Goal: Task Accomplishment & Management: Complete application form

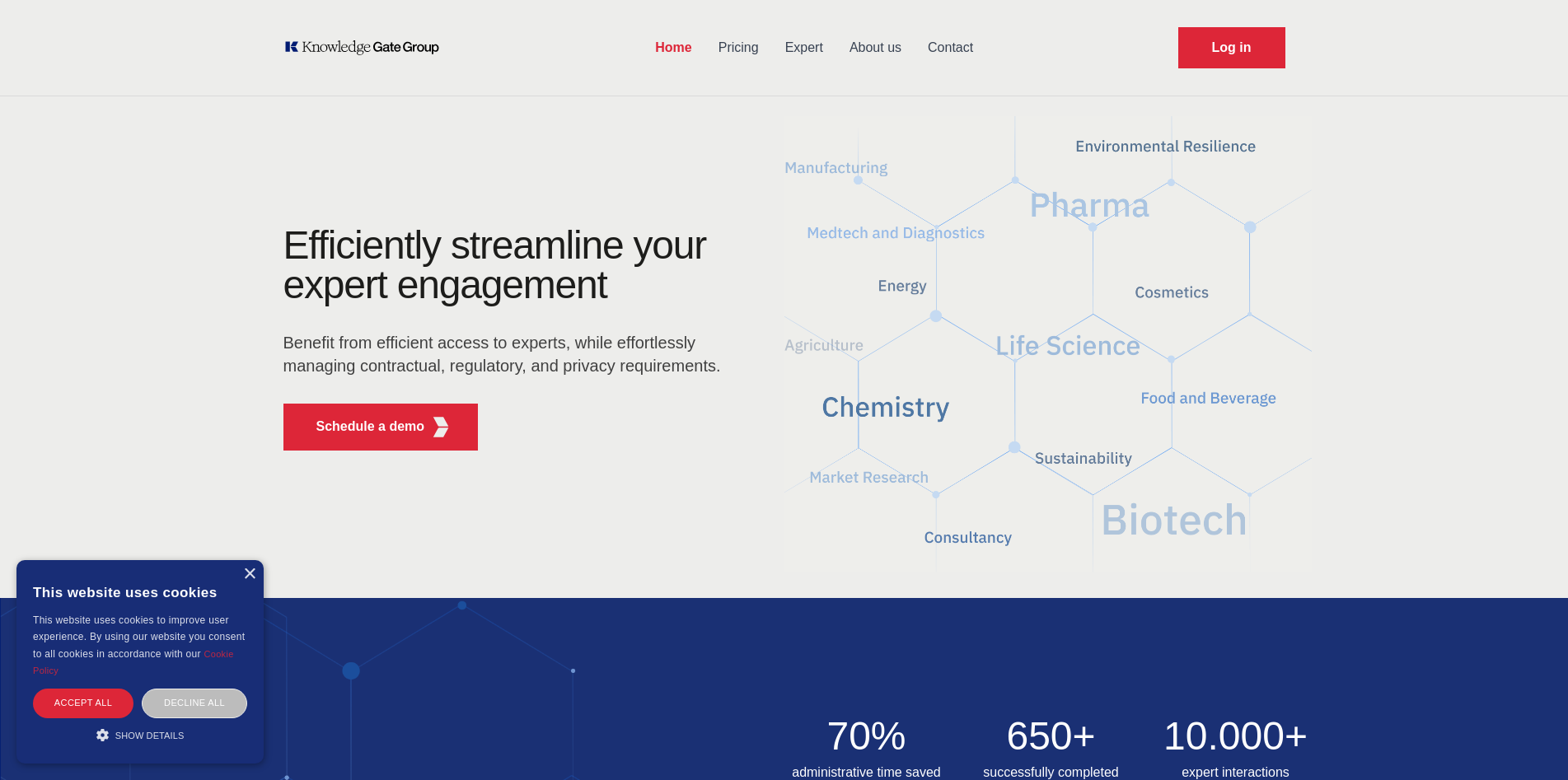
click at [807, 47] on link "Expert" at bounding box center [803, 48] width 64 height 43
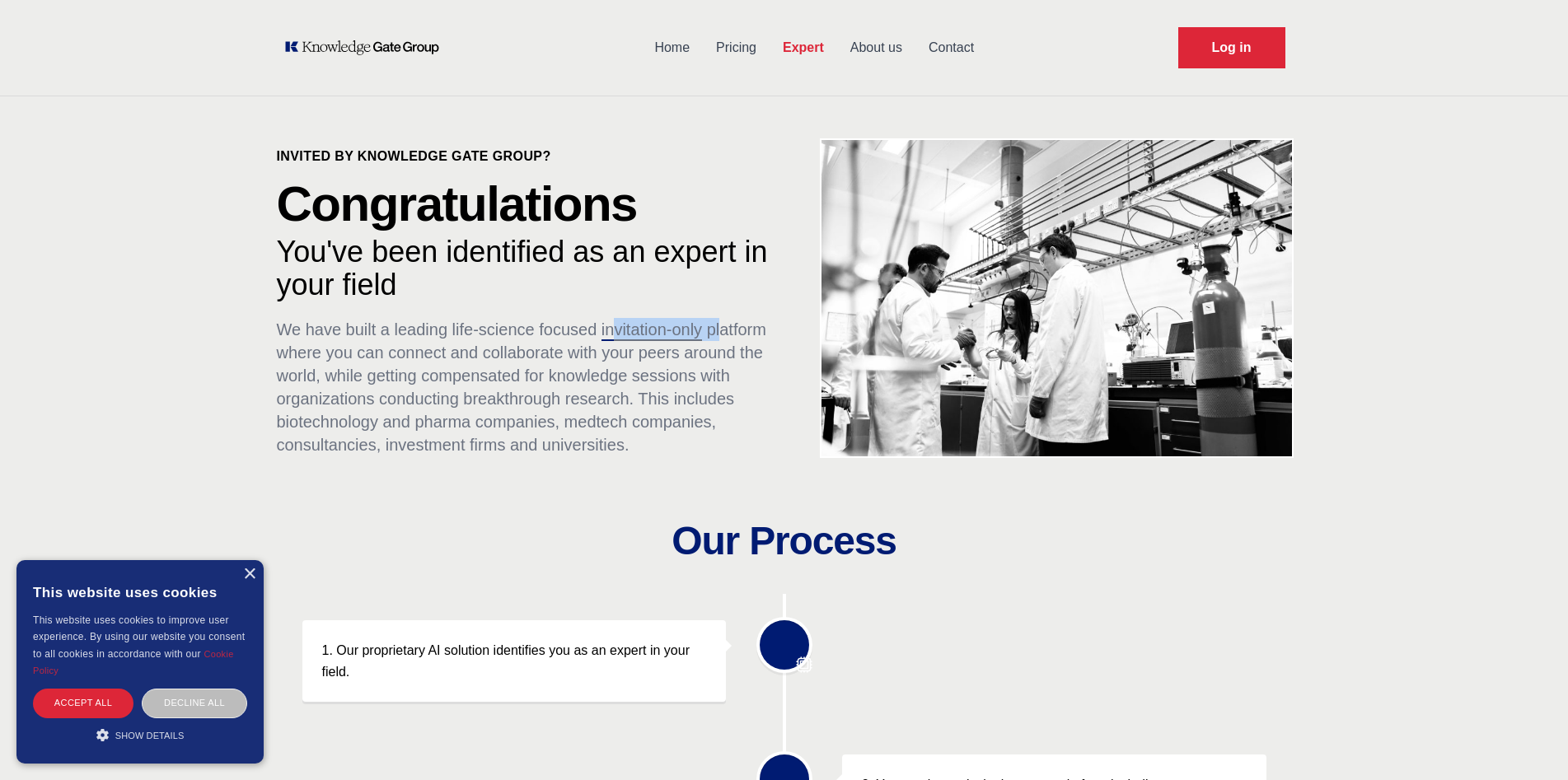
drag, startPoint x: 612, startPoint y: 338, endPoint x: 721, endPoint y: 339, distance: 109.0
click at [721, 339] on p "We have built a leading life-science focused invitation-only platform where you…" at bounding box center [533, 387] width 512 height 138
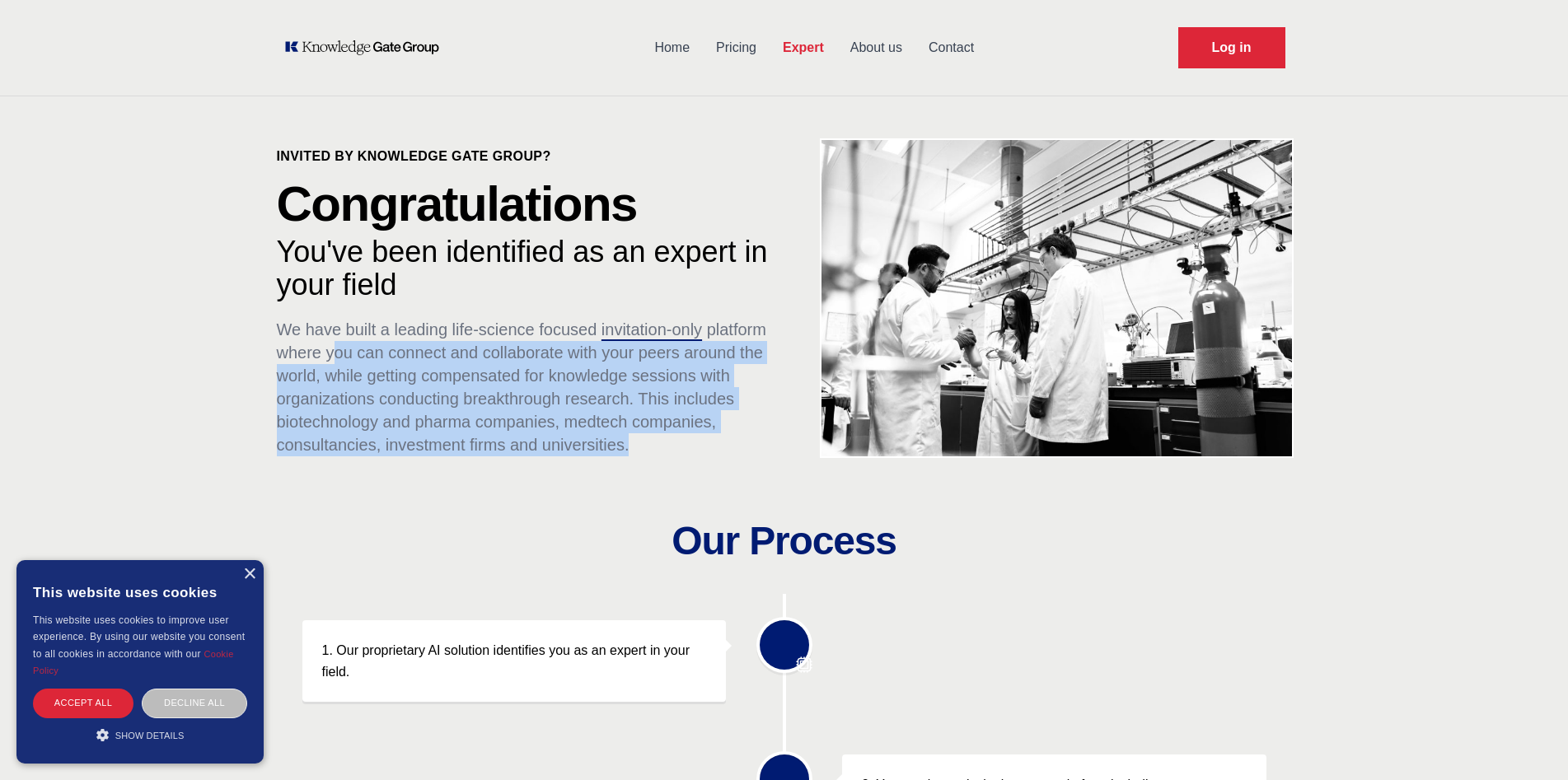
drag, startPoint x: 330, startPoint y: 353, endPoint x: 725, endPoint y: 451, distance: 407.0
click at [725, 451] on p "We have built a leading life-science focused invitation-only platform where you…" at bounding box center [533, 387] width 512 height 138
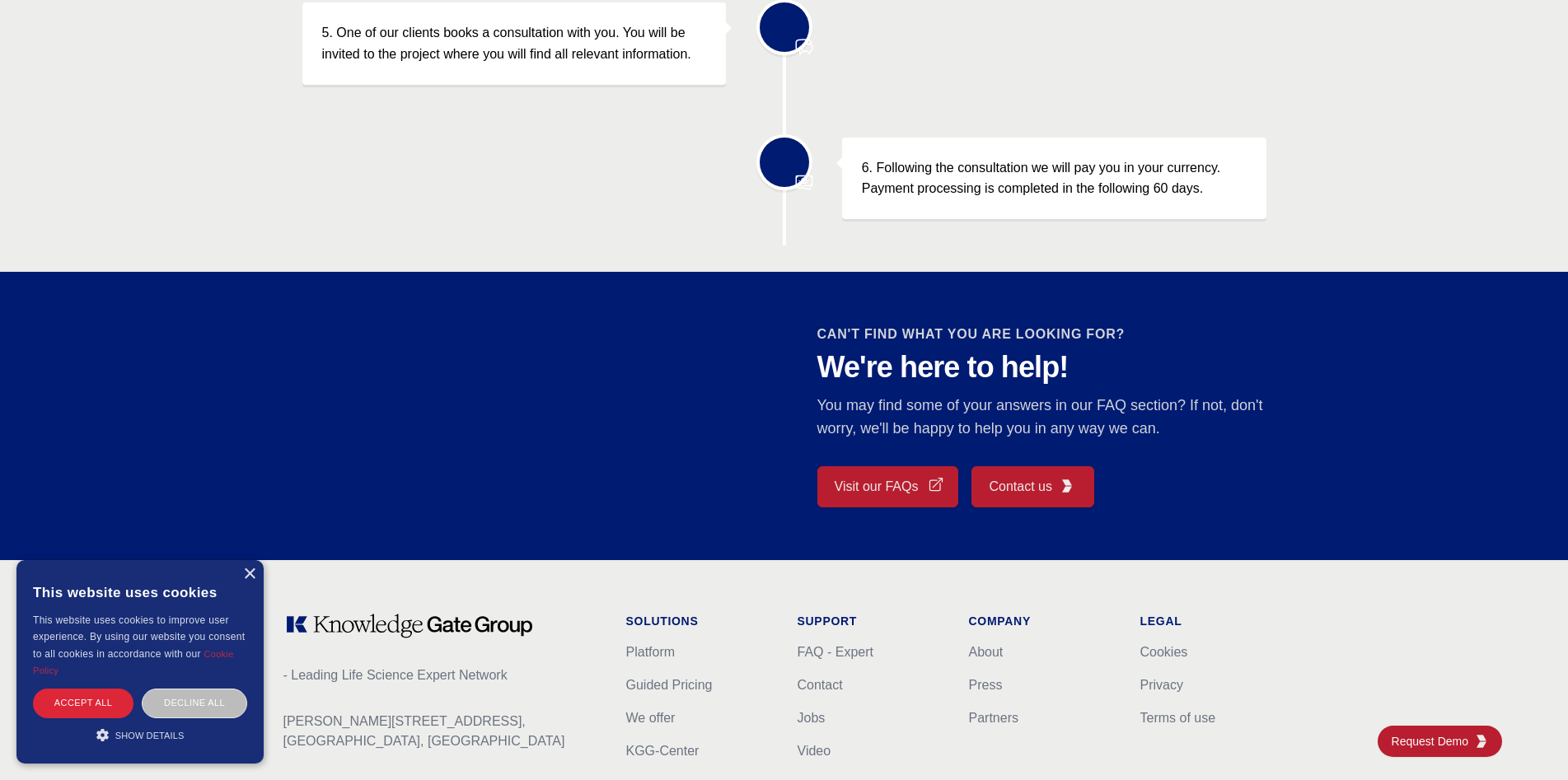
scroll to position [1358, 0]
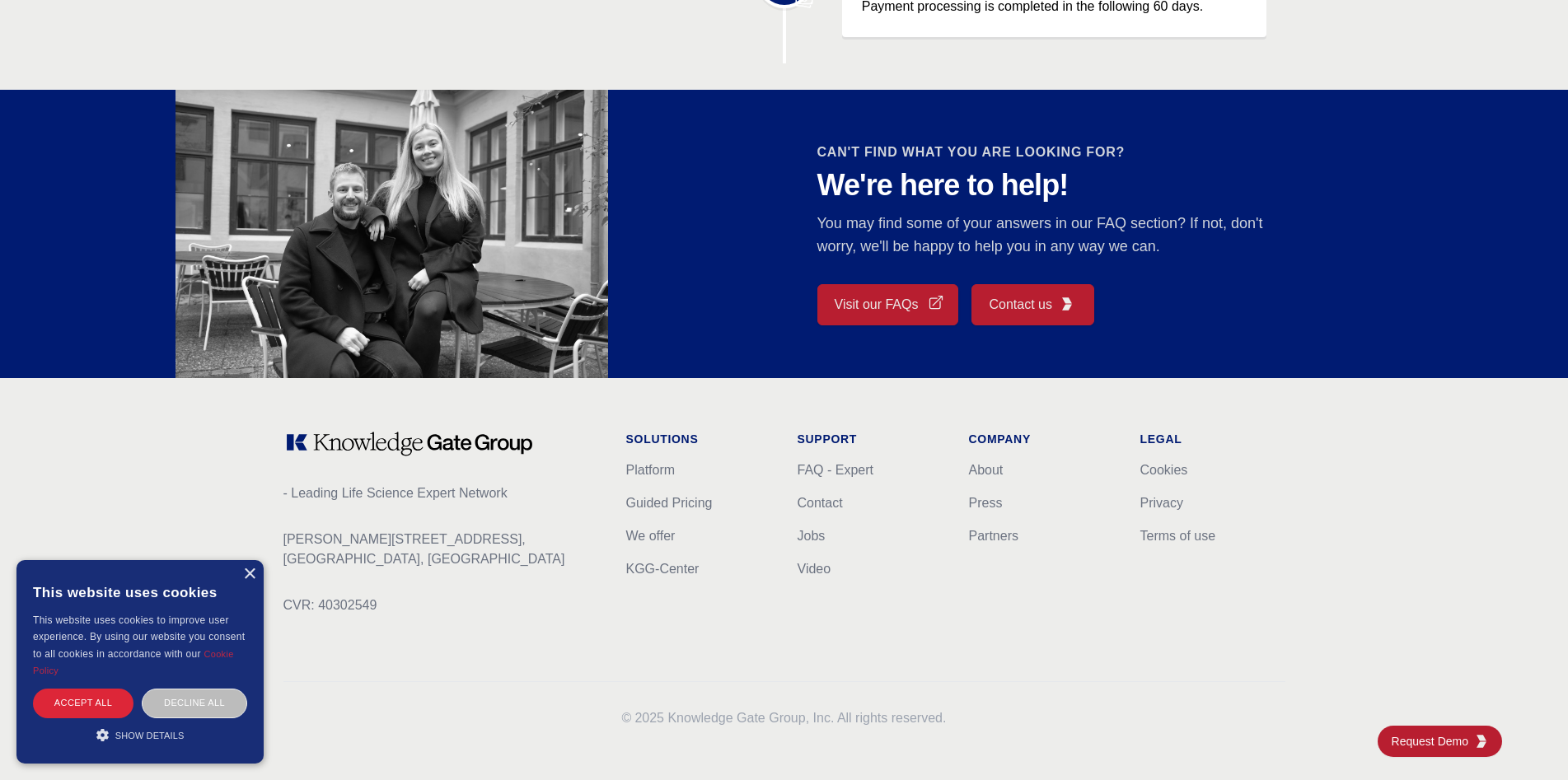
click at [1049, 306] on span "Contact us" at bounding box center [1019, 304] width 62 height 20
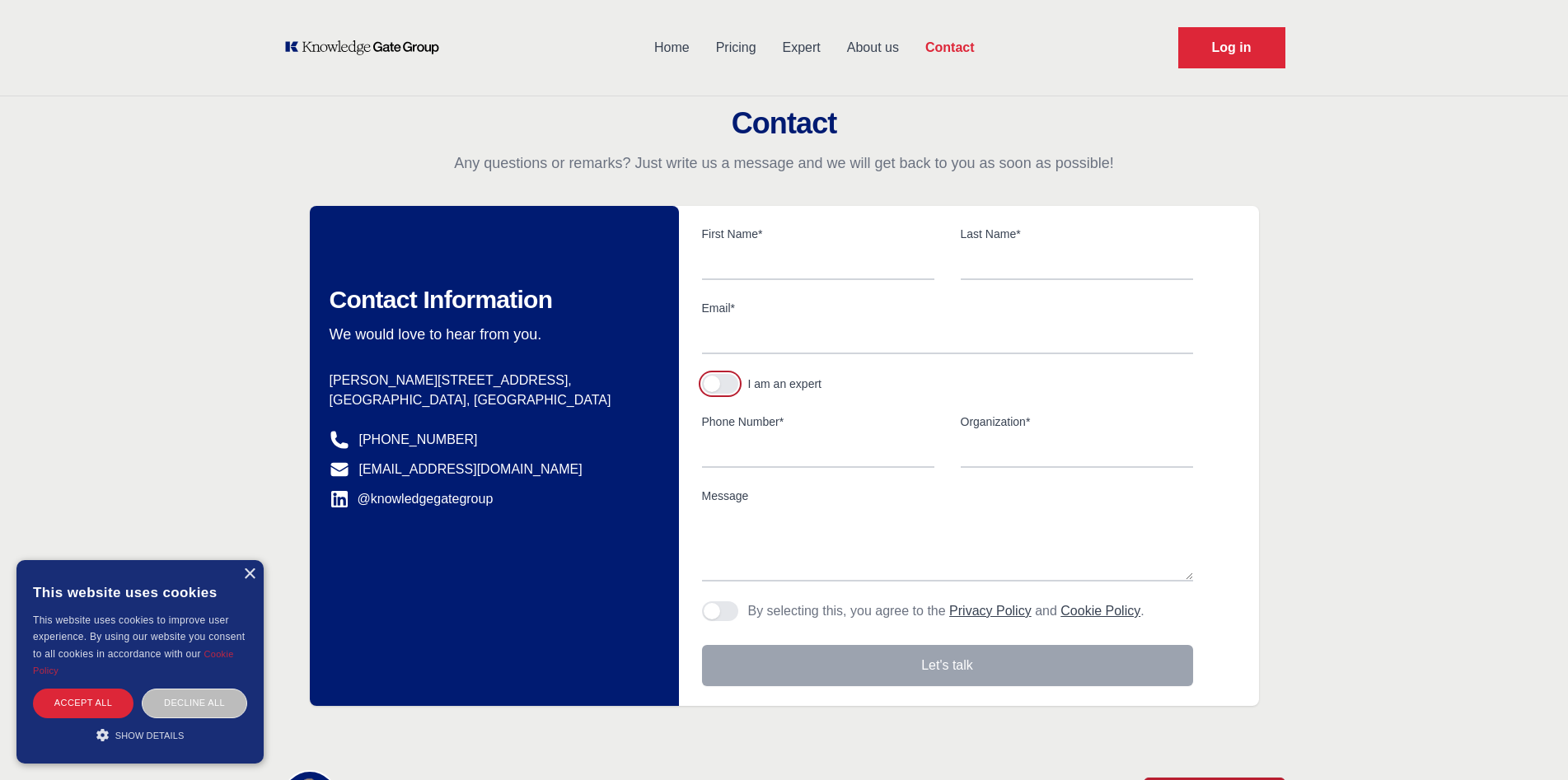
click at [732, 384] on button "button" at bounding box center [720, 384] width 37 height 20
click at [811, 263] on input "text" at bounding box center [818, 263] width 232 height 35
type input "[PERSON_NAME]"
click at [1076, 264] on input "text" at bounding box center [1077, 263] width 232 height 35
type input "[PERSON_NAME]"
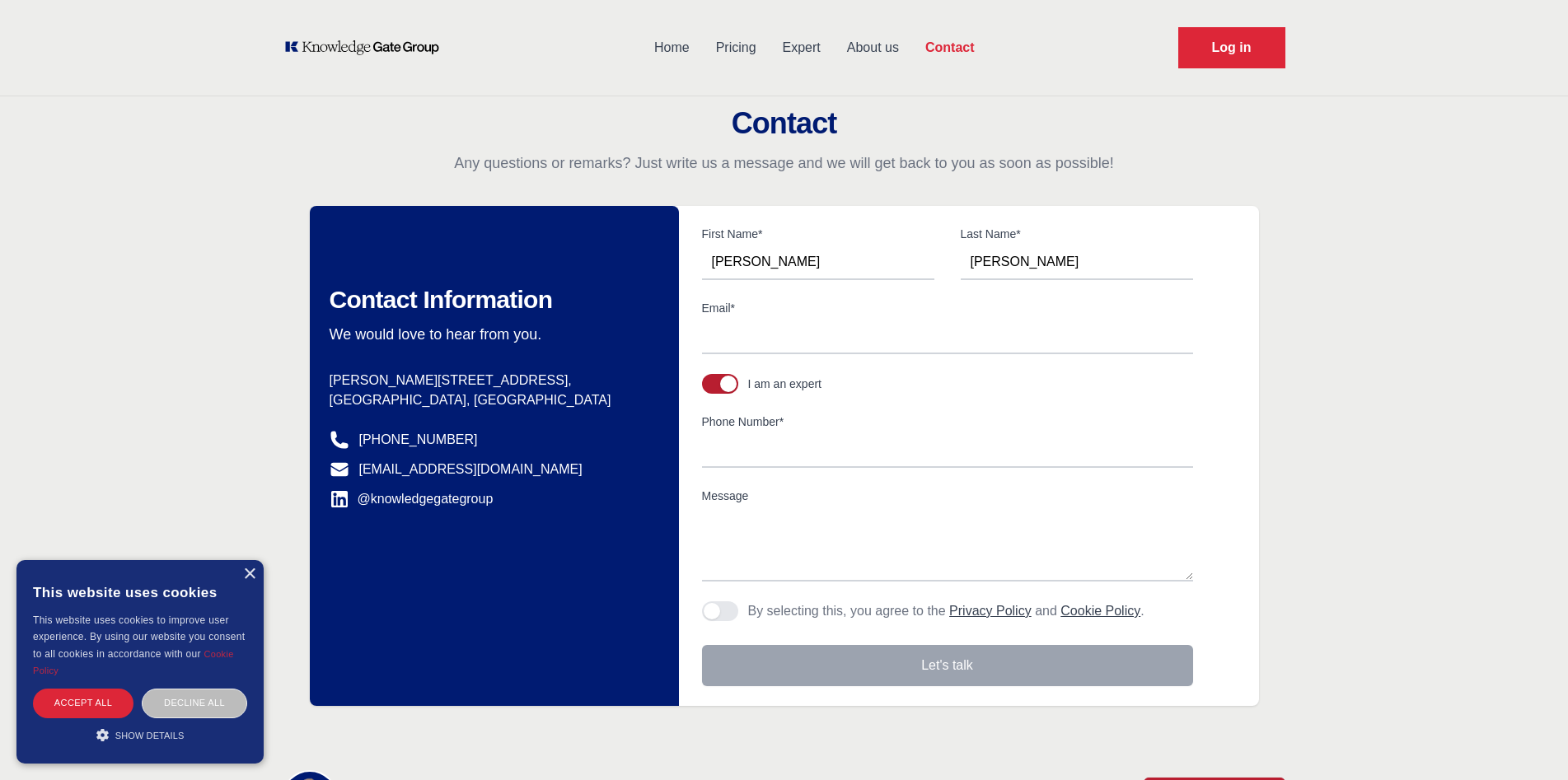
click at [1374, 232] on div "Contact Any questions or remarks? Just write us a message and we will get back …" at bounding box center [784, 407] width 1568 height 598
click at [1010, 332] on input "Email*" at bounding box center [947, 337] width 491 height 35
type input "[PERSON_NAME][EMAIL_ADDRESS][DOMAIN_NAME]"
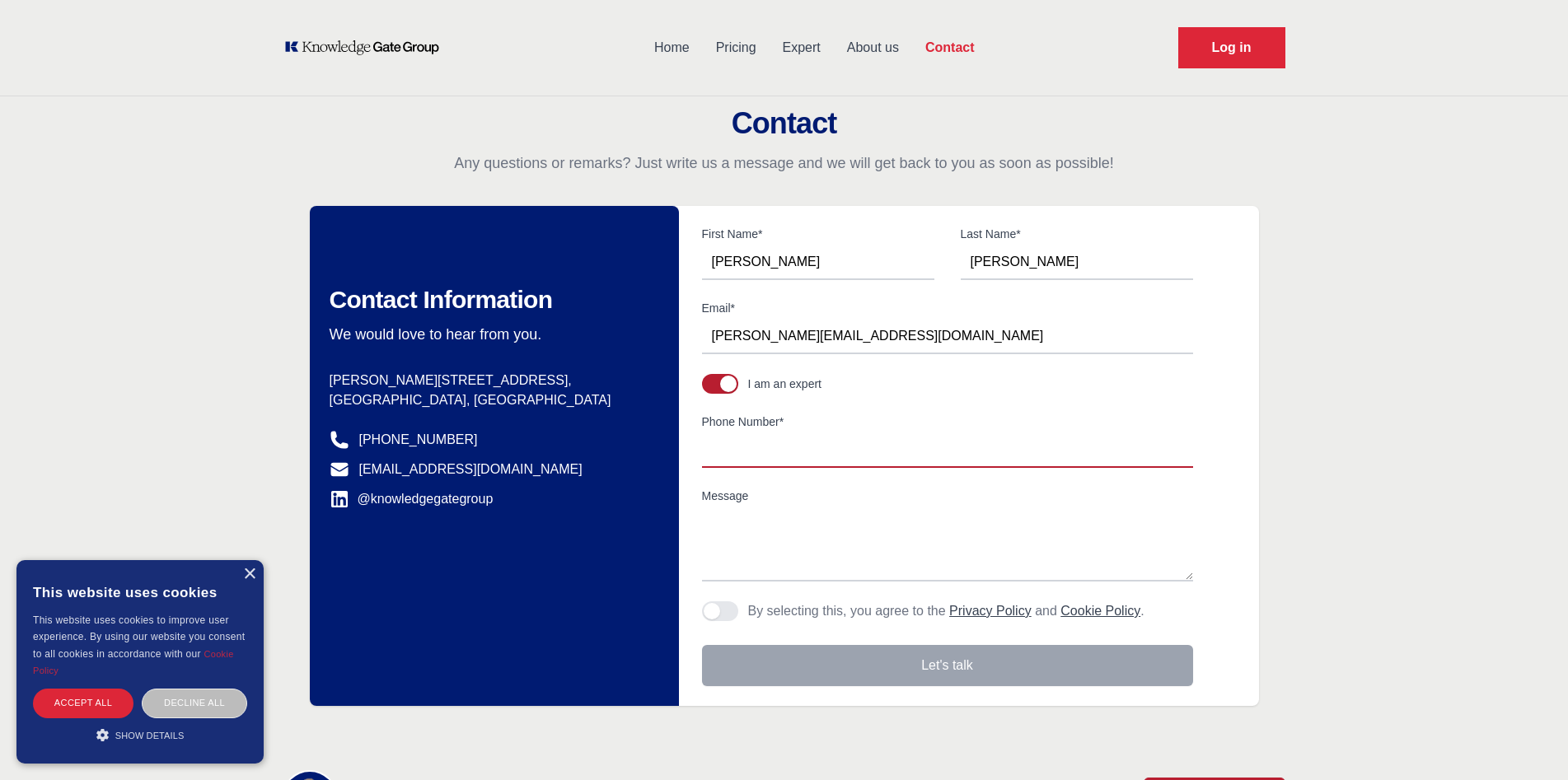
click at [946, 456] on input "Phone Number*" at bounding box center [947, 450] width 491 height 35
type input "[PHONE_NUMBER]"
click at [847, 566] on textarea "Message" at bounding box center [947, 544] width 491 height 74
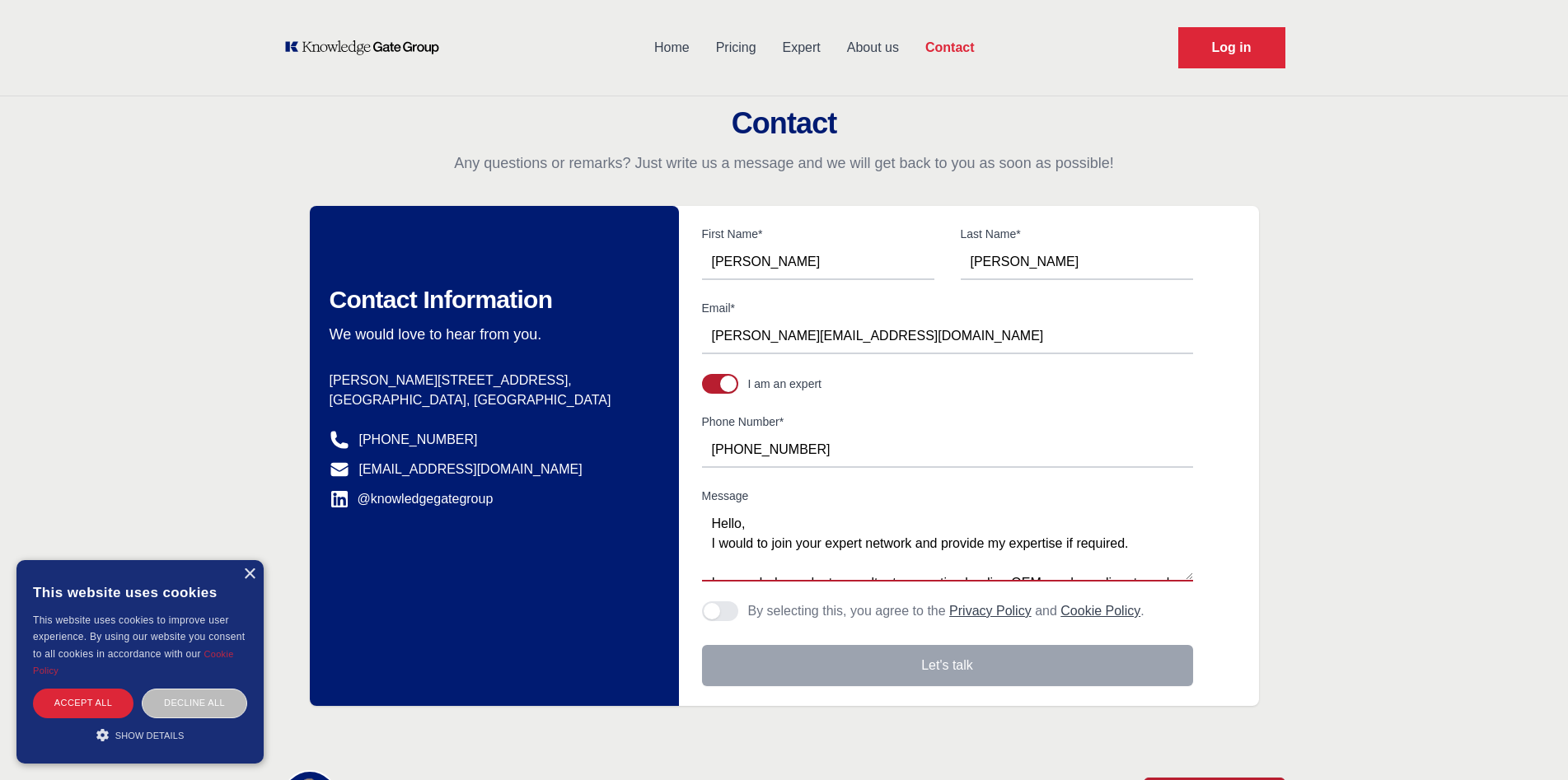
scroll to position [465, 0]
type textarea "Hello, I would to join your expert network and provide my expertise if required…"
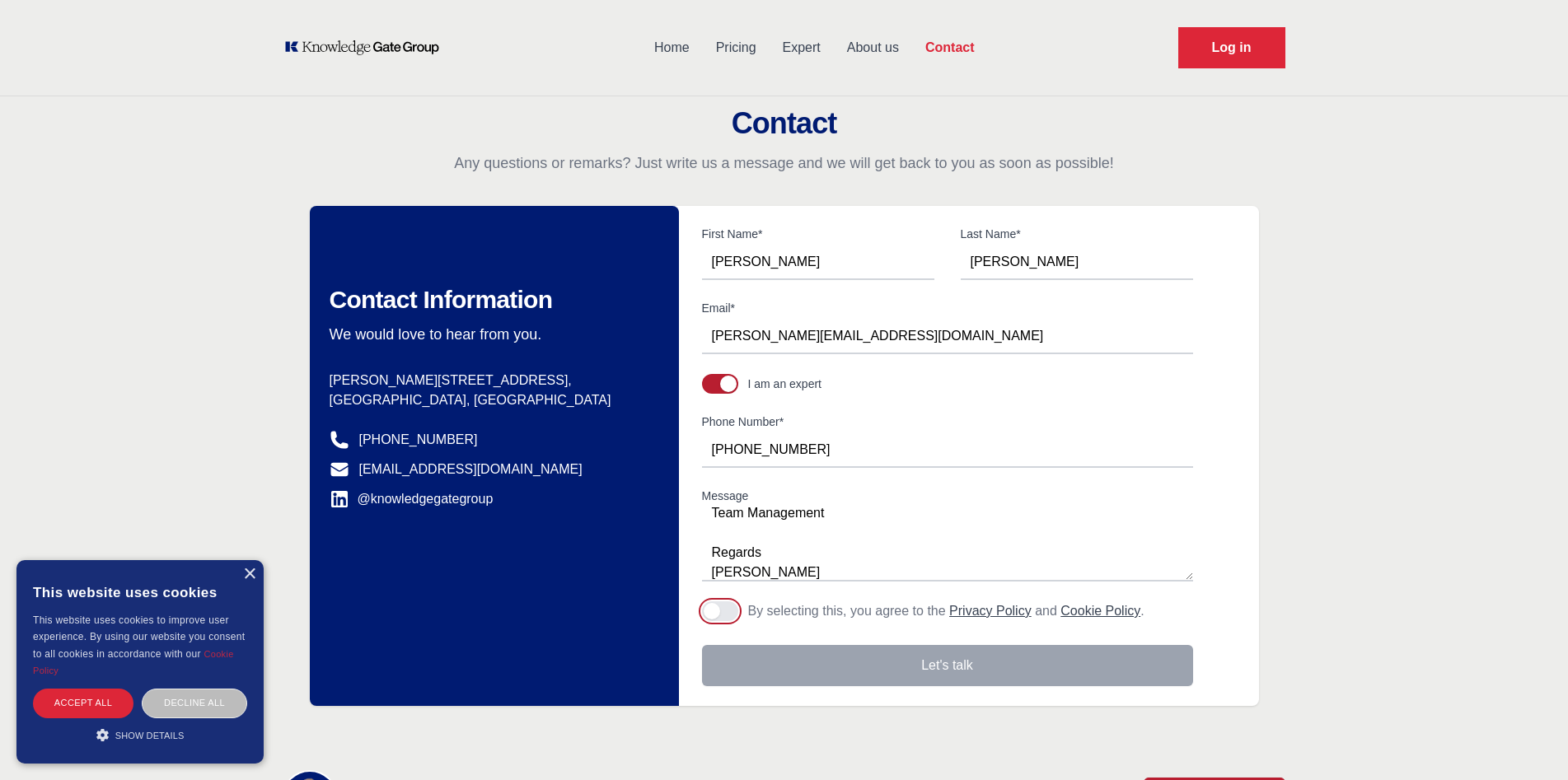
click at [733, 604] on button "Agree to policies" at bounding box center [720, 610] width 37 height 20
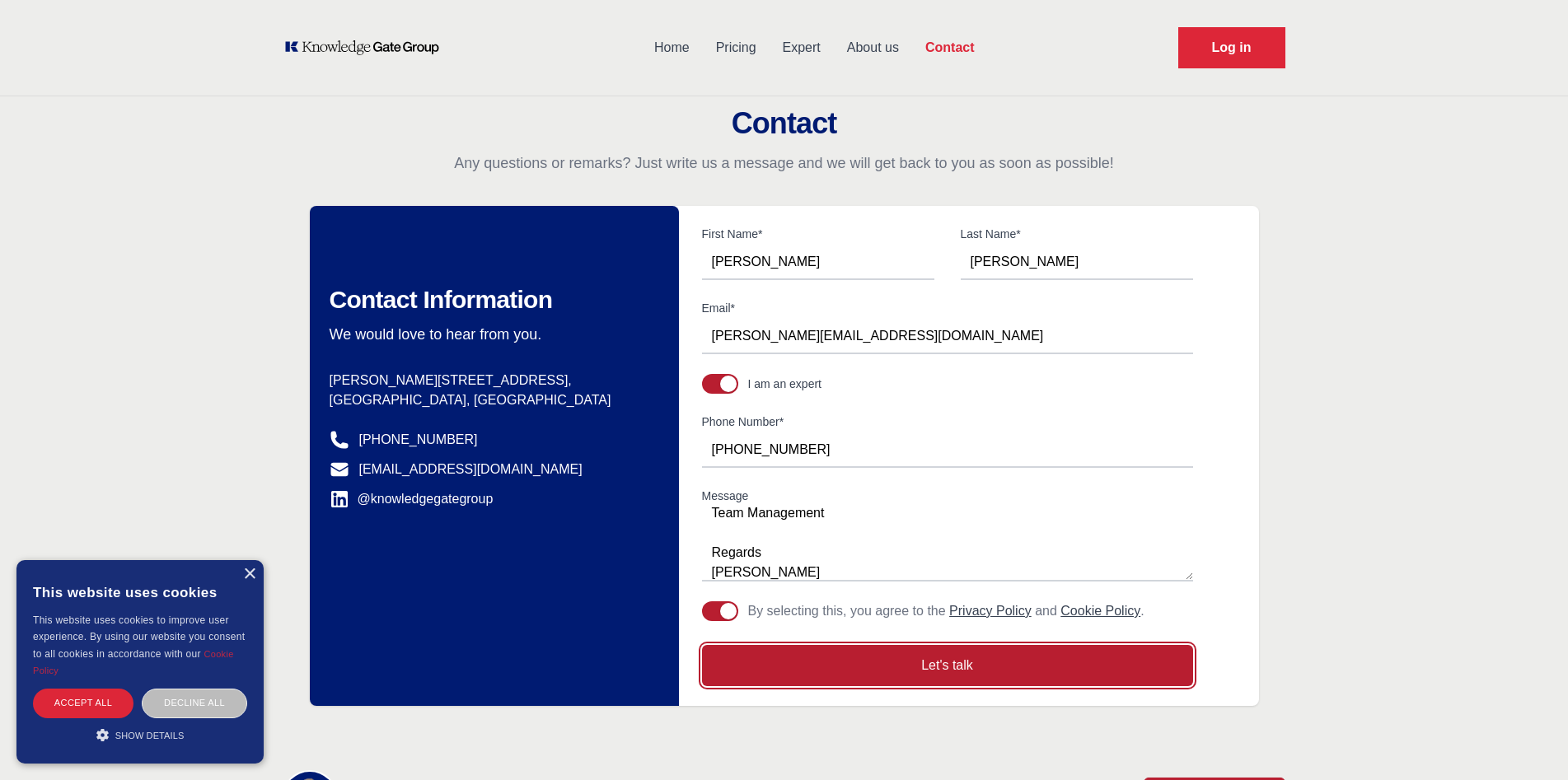
click at [877, 658] on button "Let's talk" at bounding box center [947, 666] width 491 height 41
